Goal: Task Accomplishment & Management: Manage account settings

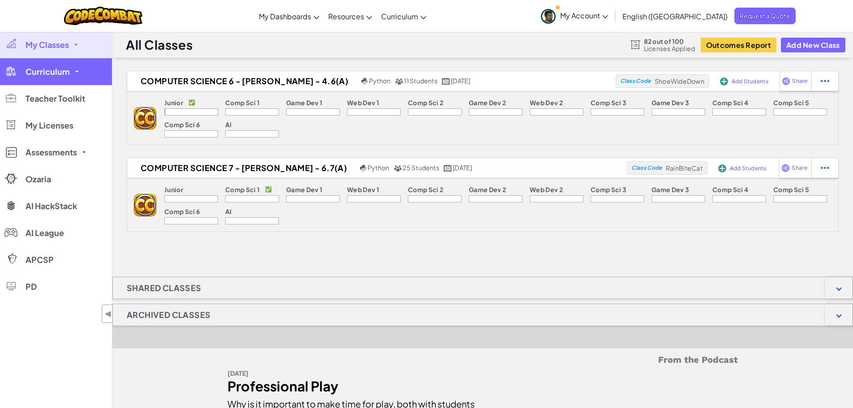
click at [75, 77] on link "Curriculum" at bounding box center [56, 71] width 112 height 27
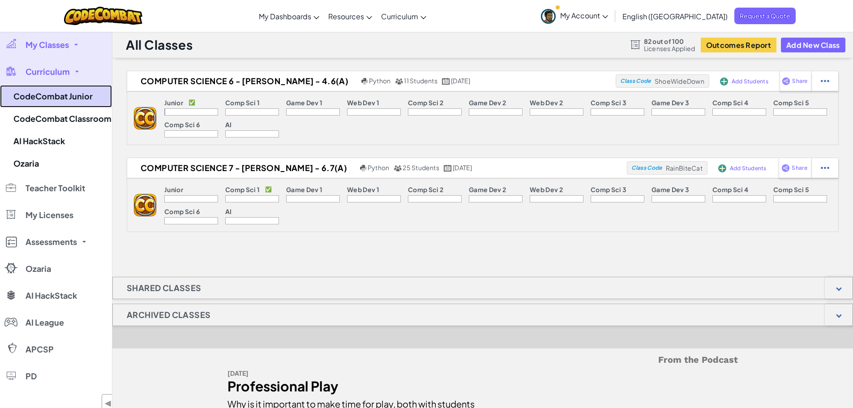
click at [74, 96] on link "CodeCombat Junior" at bounding box center [56, 96] width 112 height 22
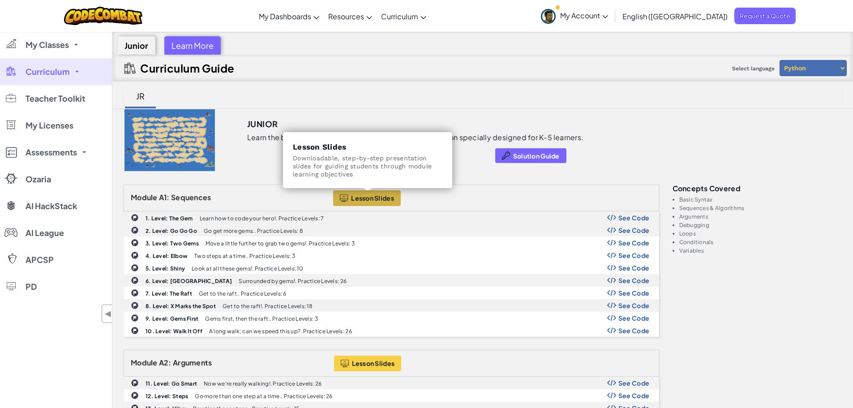
click at [375, 198] on span "Lesson Slides" at bounding box center [372, 197] width 43 height 7
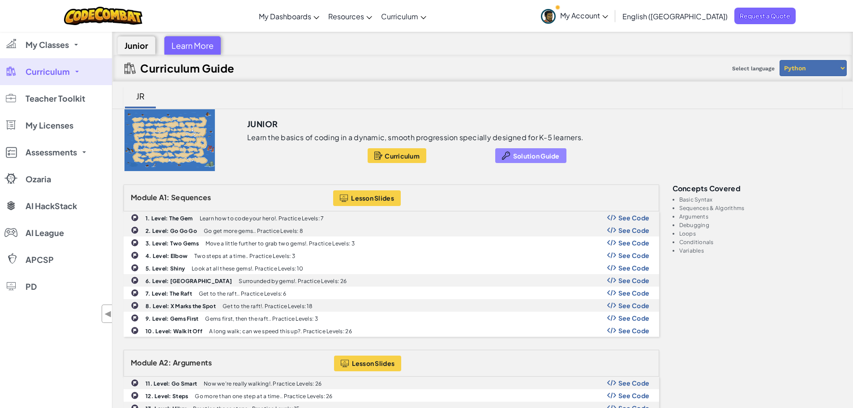
click at [513, 153] on span "Solution Guide" at bounding box center [536, 155] width 47 height 7
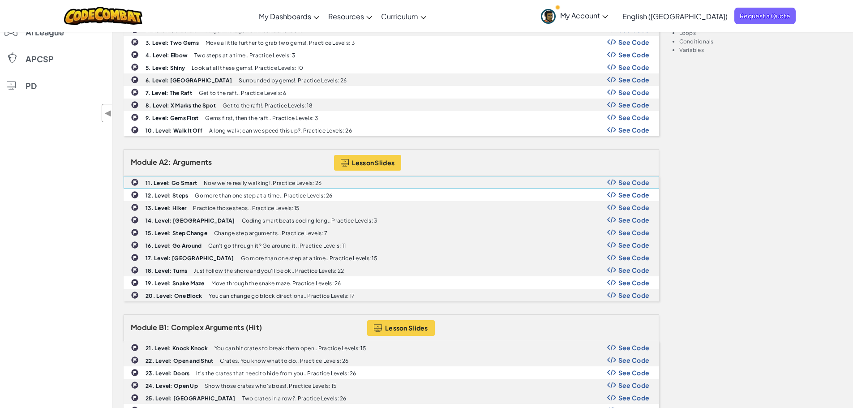
scroll to position [179, 0]
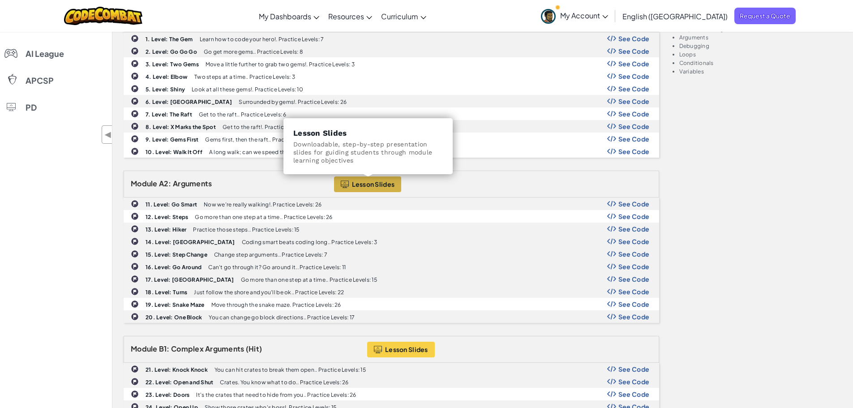
click at [373, 182] on span "Lesson Slides" at bounding box center [373, 183] width 43 height 7
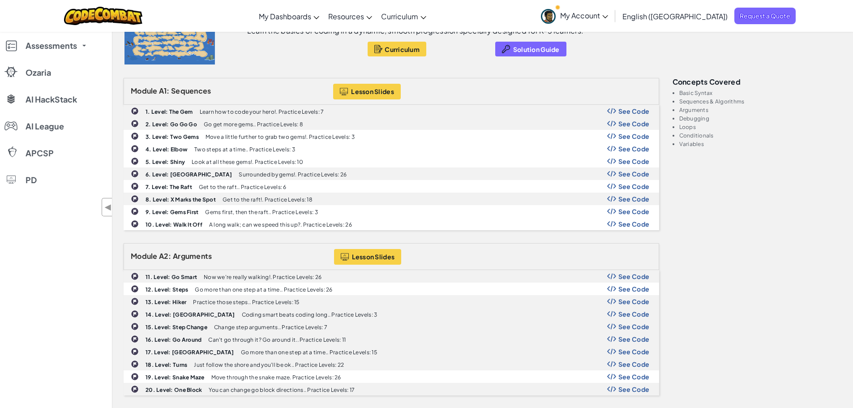
scroll to position [0, 0]
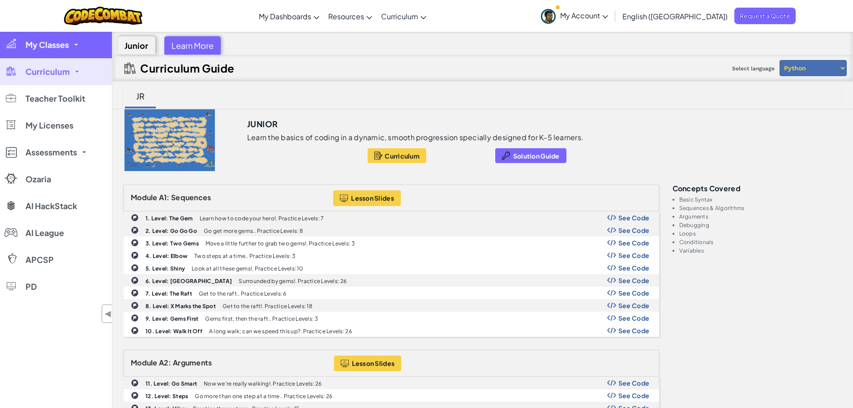
click at [69, 43] on span "My Classes" at bounding box center [47, 45] width 43 height 8
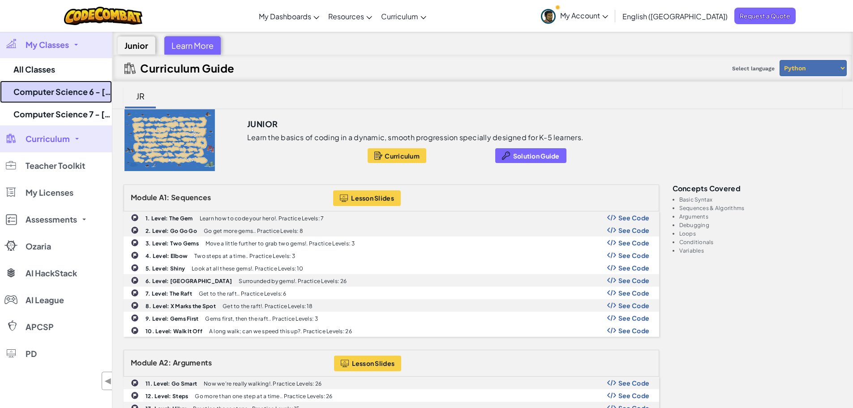
click at [74, 96] on link "Computer Science 6 - [PERSON_NAME] - 4.6(A)" at bounding box center [56, 92] width 112 height 22
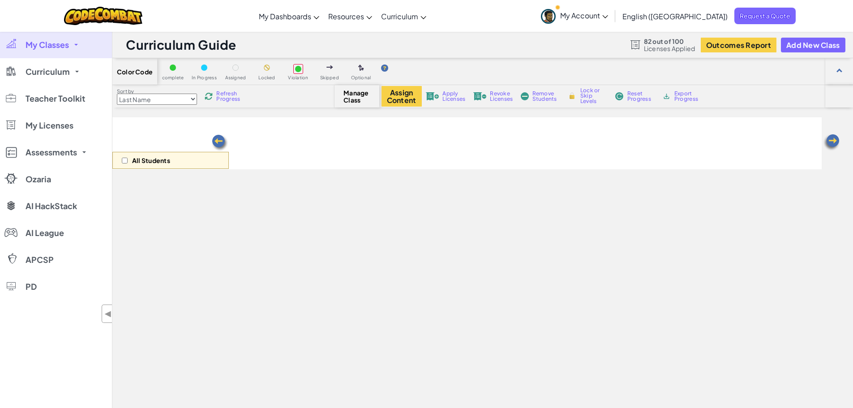
select select "560f1a9f22961295f9427742"
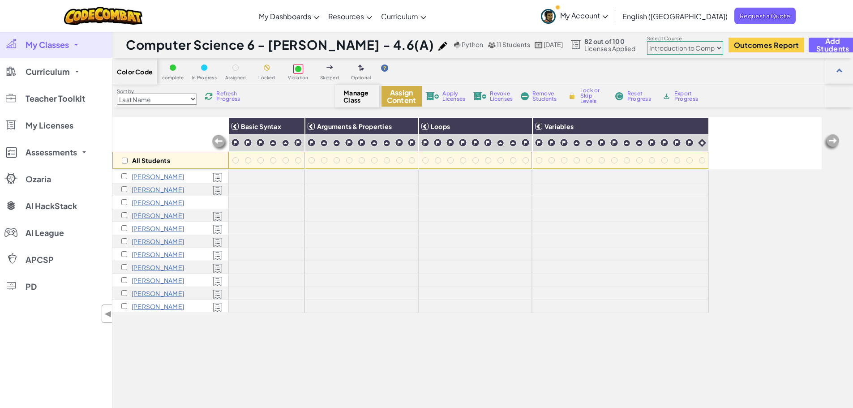
click at [397, 94] on button "Assign Content" at bounding box center [401, 96] width 40 height 21
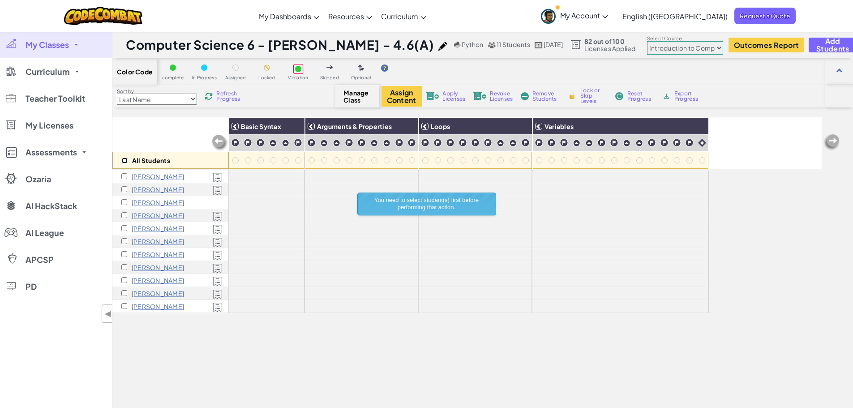
click at [125, 160] on input "checkbox" at bounding box center [125, 161] width 6 height 6
checkbox input "true"
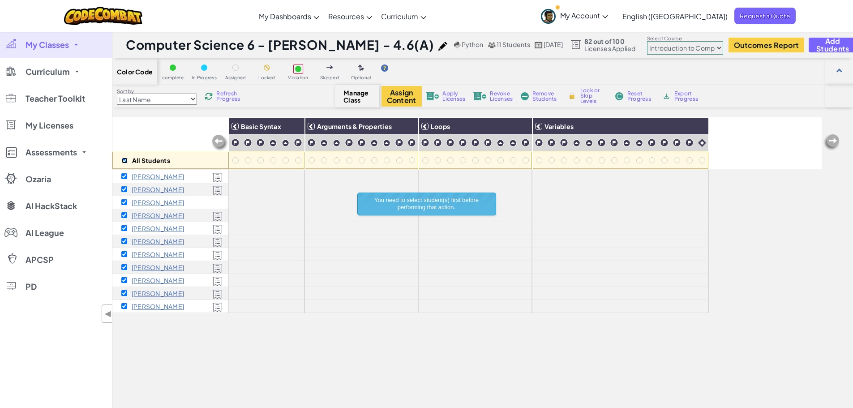
checkbox input "true"
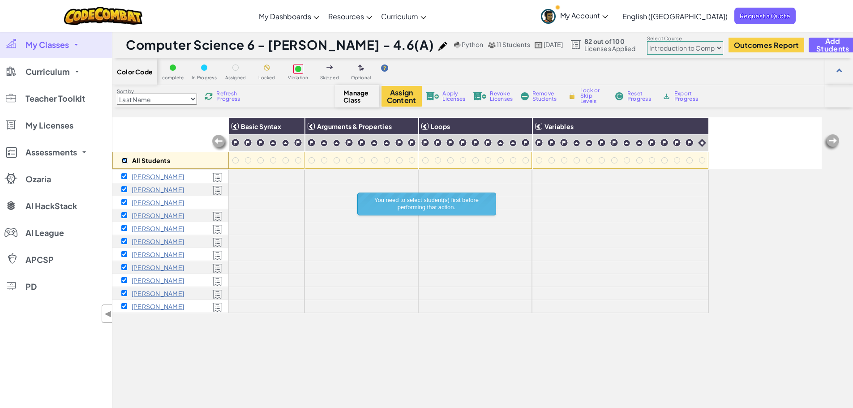
checkbox input "true"
click at [418, 124] on div "Color Code complete In Progress Assigned Locked Violation Skipped Optional Sort…" at bounding box center [482, 274] width 741 height 432
click at [411, 94] on button "Assign Content" at bounding box center [401, 96] width 40 height 21
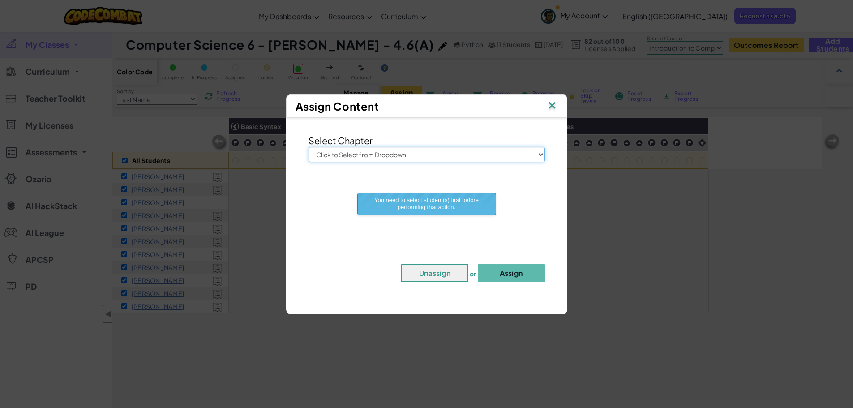
click at [403, 151] on select "Click to Select from Dropdown Junior Introduction to Computer Science Game Deve…" at bounding box center [426, 154] width 236 height 15
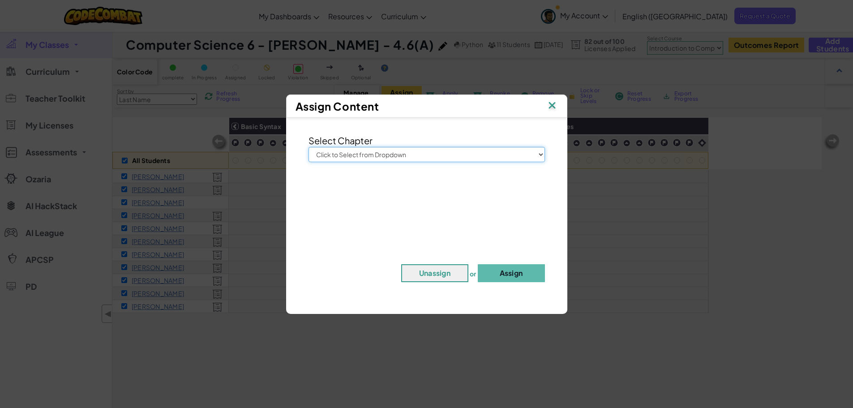
select select "Junior"
click at [308, 147] on select "Click to Select from Dropdown Junior Introduction to Computer Science Game Deve…" at bounding box center [426, 154] width 236 height 15
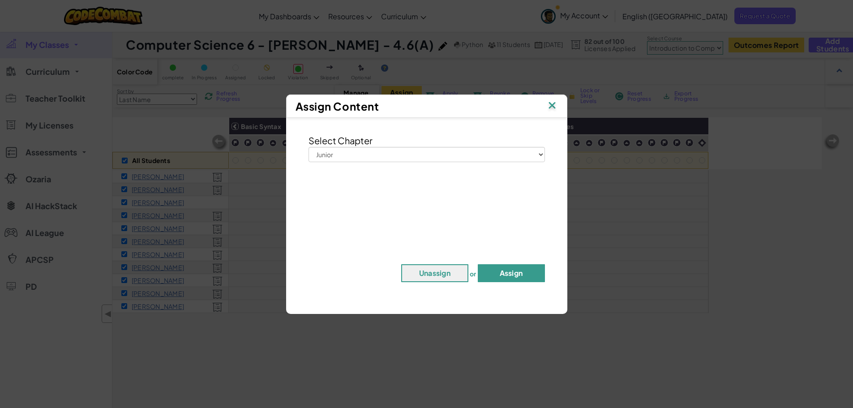
click at [511, 272] on button "Assign" at bounding box center [511, 273] width 67 height 18
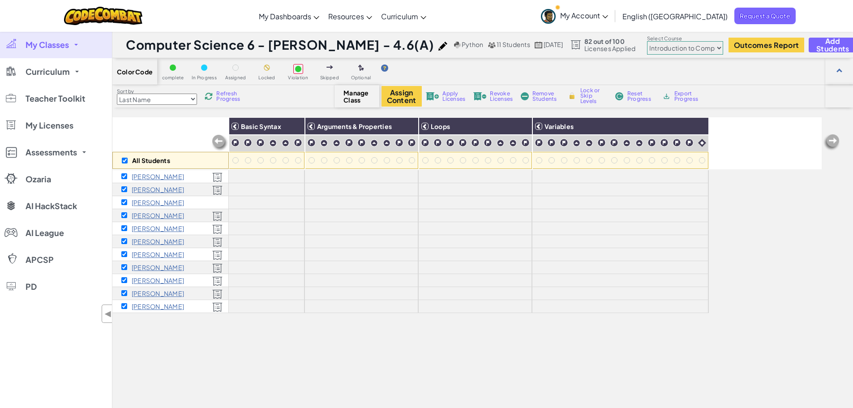
click at [215, 201] on div "[PERSON_NAME]" at bounding box center [170, 202] width 116 height 13
click at [853, 46] on button "Add Students" at bounding box center [833, 45] width 48 height 15
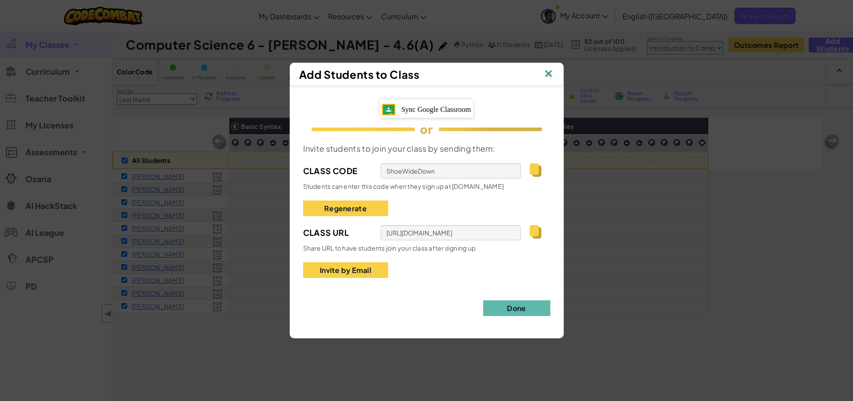
click at [549, 75] on img at bounding box center [549, 74] width 12 height 13
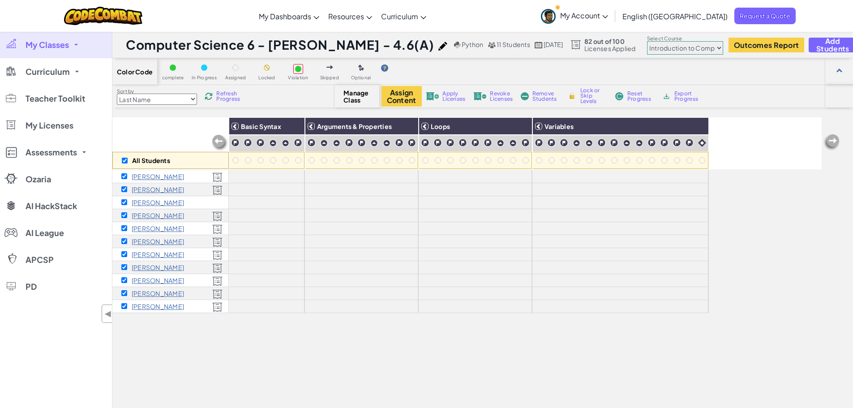
click at [450, 94] on span "Apply Licenses" at bounding box center [453, 96] width 23 height 11
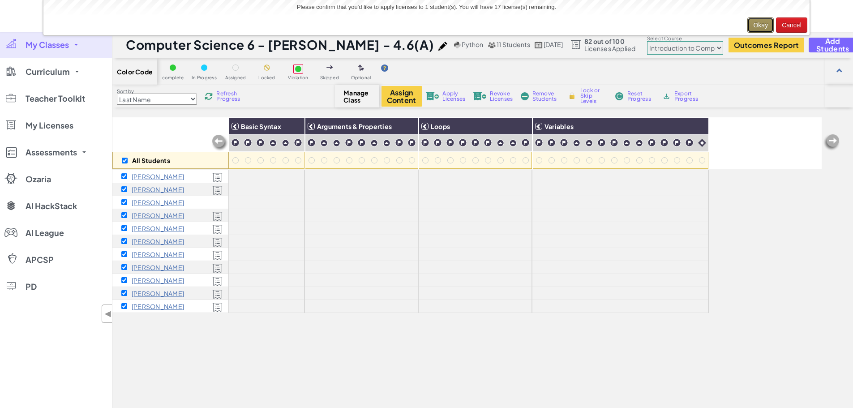
click at [761, 26] on button "Okay" at bounding box center [760, 24] width 26 height 15
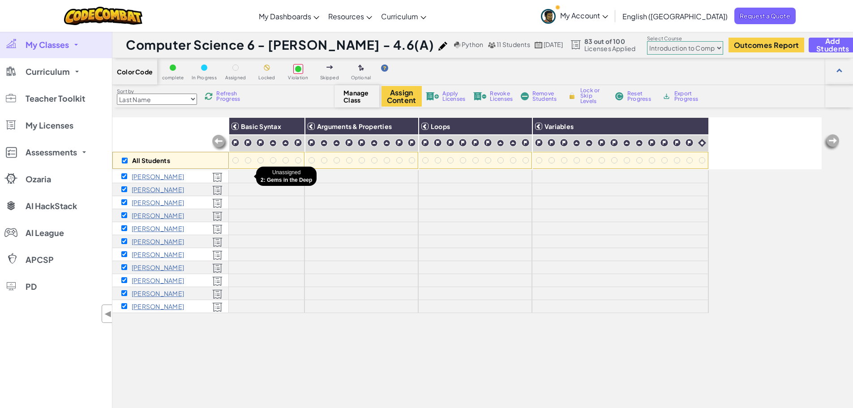
click at [243, 176] on div at bounding box center [248, 176] width 10 height 10
click at [219, 140] on img at bounding box center [220, 143] width 18 height 18
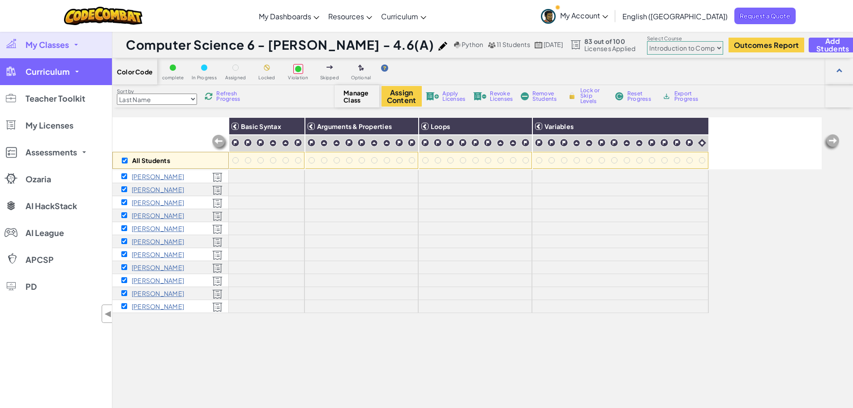
click at [72, 76] on link "Curriculum" at bounding box center [56, 71] width 112 height 27
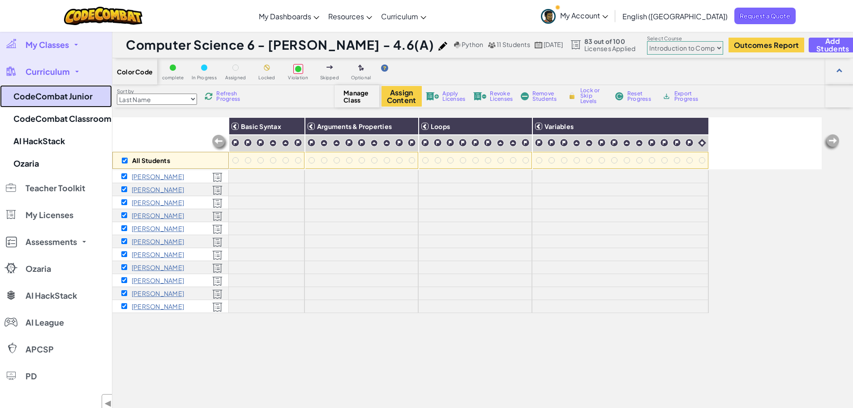
click at [69, 97] on link "CodeCombat Junior" at bounding box center [56, 96] width 112 height 22
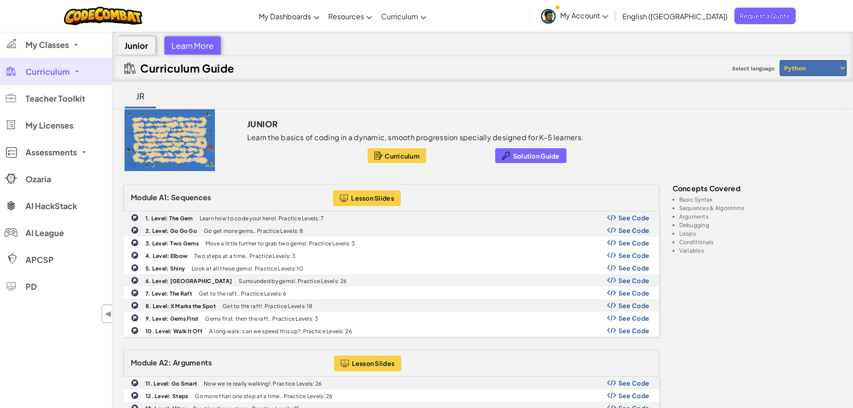
click at [201, 39] on div "Learn More" at bounding box center [192, 45] width 56 height 18
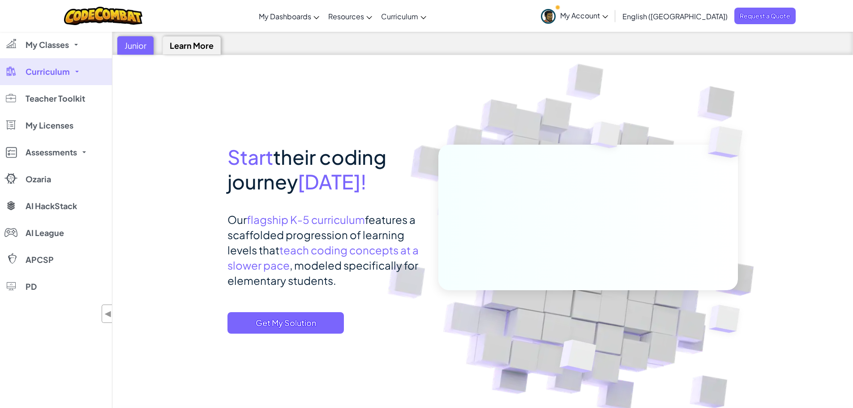
click at [140, 43] on div "Junior" at bounding box center [135, 45] width 36 height 18
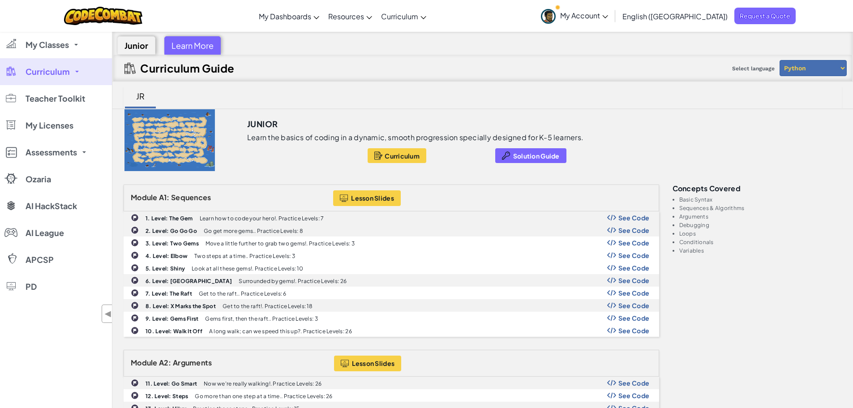
click at [140, 43] on div "Junior" at bounding box center [136, 45] width 38 height 18
